Goal: Connect with others: Connect with others

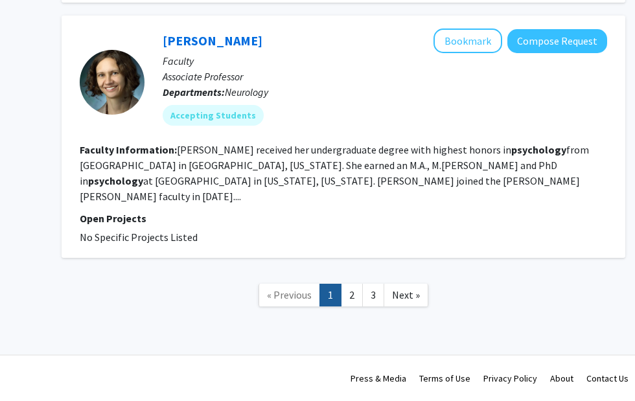
scroll to position [3435, 143]
click at [361, 290] on link "2" at bounding box center [352, 295] width 22 height 23
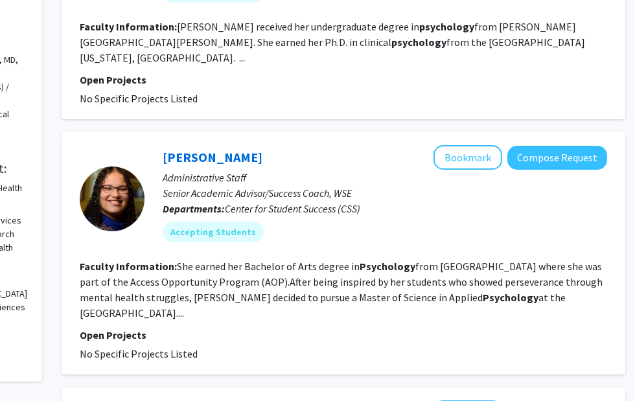
scroll to position [0, 143]
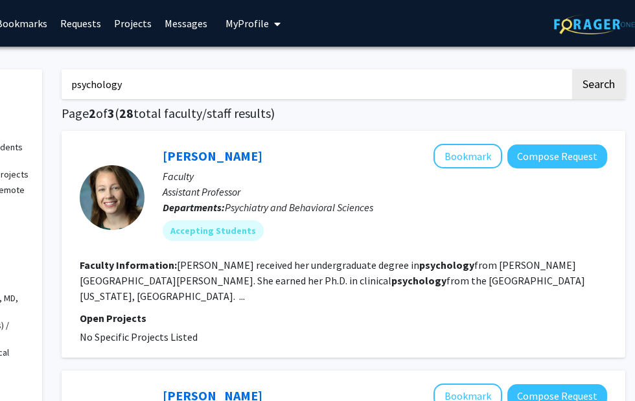
click at [73, 84] on input "psychology" at bounding box center [316, 84] width 509 height 30
type input "clinical psychology"
click at [572, 69] on button "Search" at bounding box center [598, 84] width 53 height 30
radio input "true"
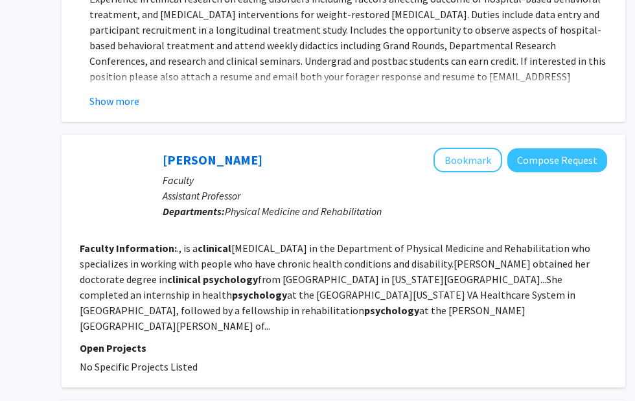
scroll to position [1728, 143]
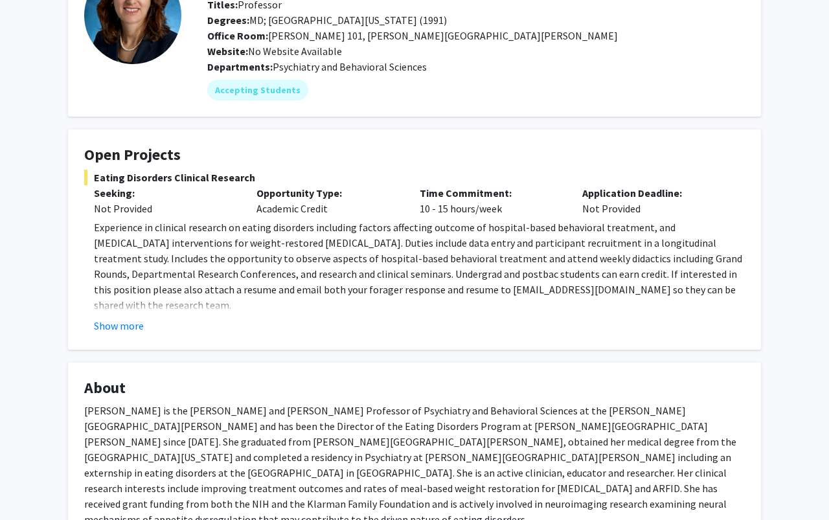
scroll to position [105, 0]
click at [139, 334] on button "Show more" at bounding box center [119, 327] width 50 height 16
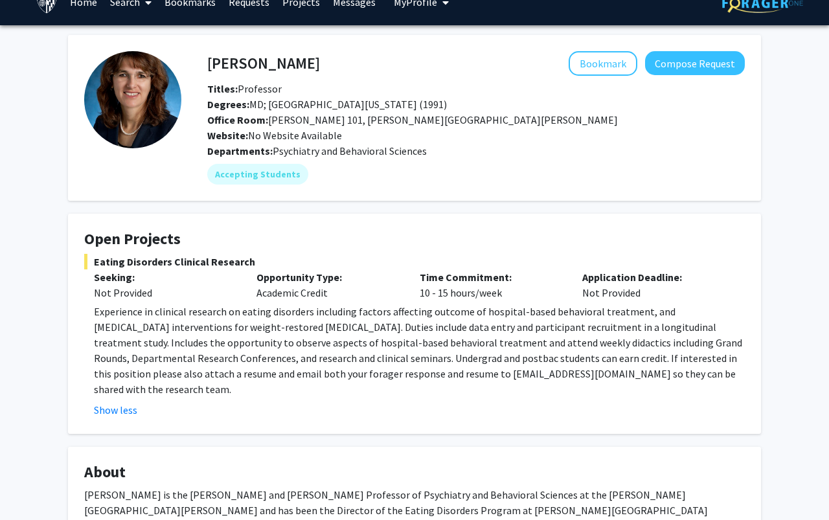
scroll to position [0, 0]
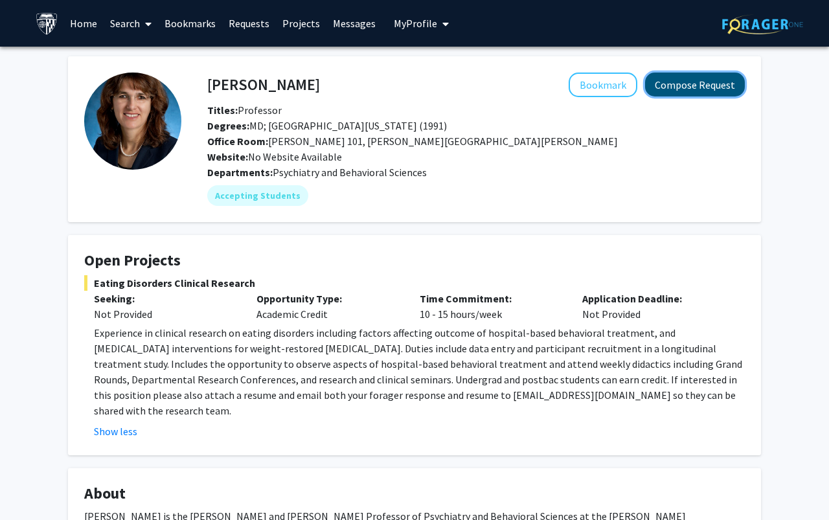
click at [634, 91] on button "Compose Request" at bounding box center [695, 85] width 100 height 24
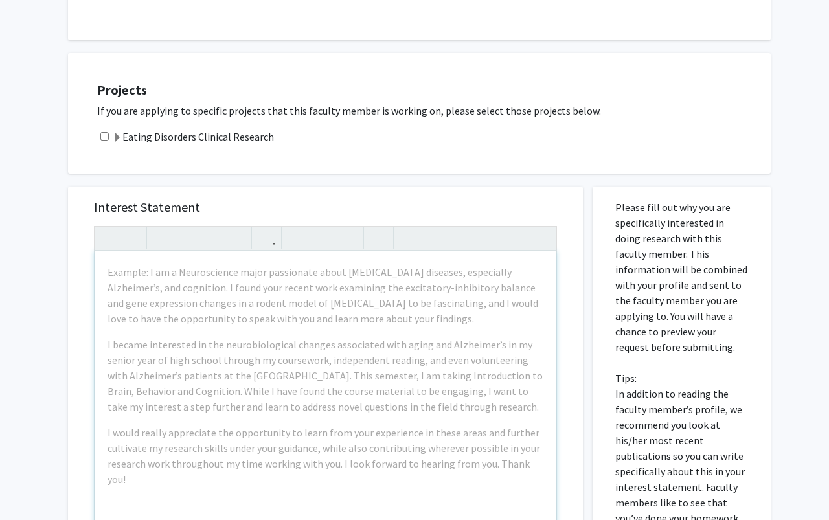
scroll to position [369, 0]
click at [109, 141] on input "checkbox" at bounding box center [104, 137] width 8 height 8
checkbox input "true"
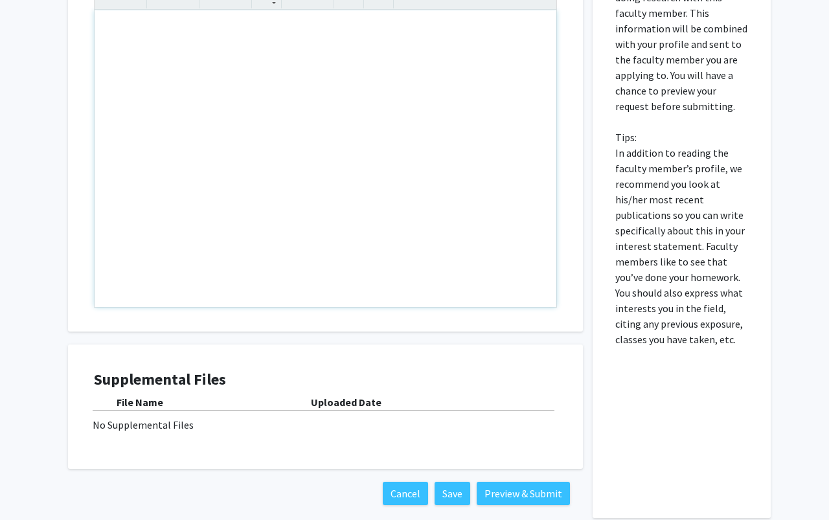
scroll to position [0, 0]
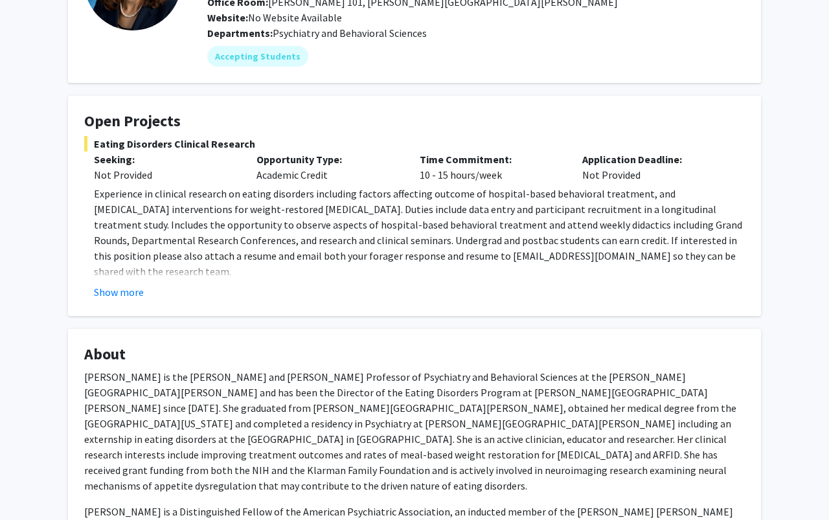
scroll to position [141, 0]
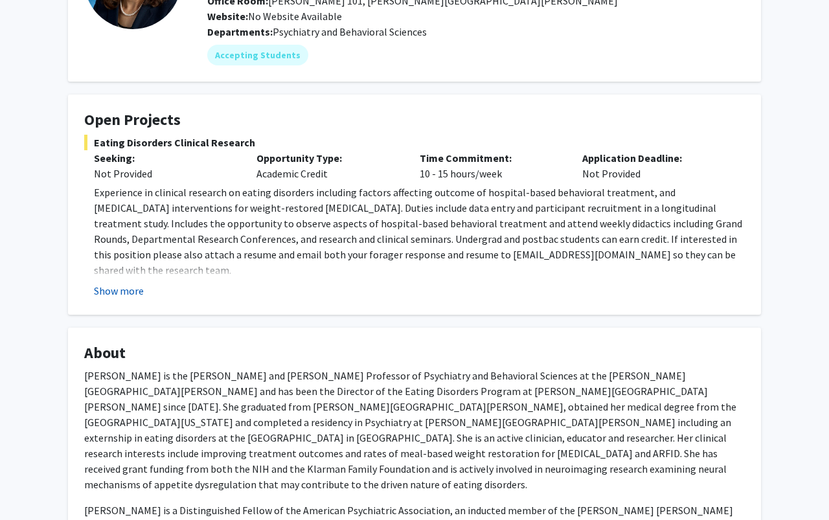
click at [144, 299] on button "Show more" at bounding box center [119, 291] width 50 height 16
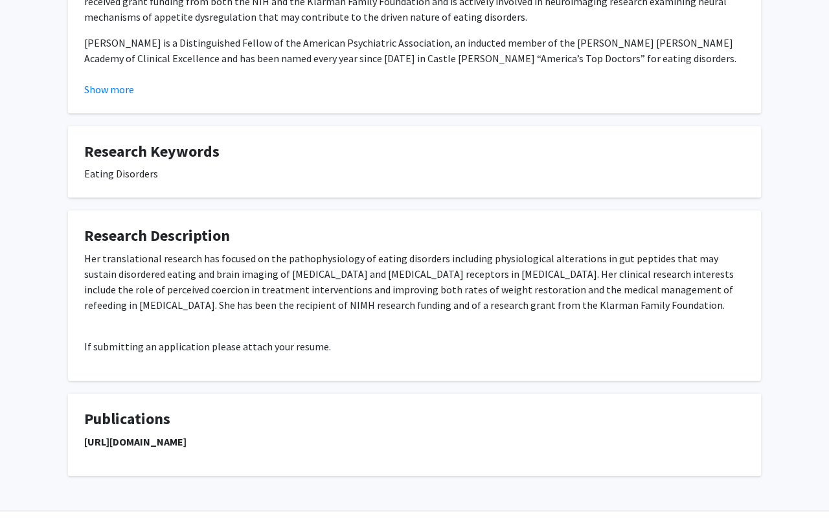
scroll to position [608, 0]
click at [111, 98] on button "Show more" at bounding box center [109, 90] width 50 height 16
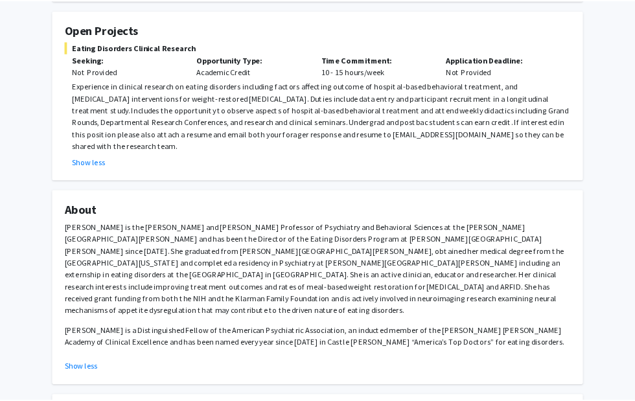
scroll to position [0, 0]
